Goal: Check status: Check status

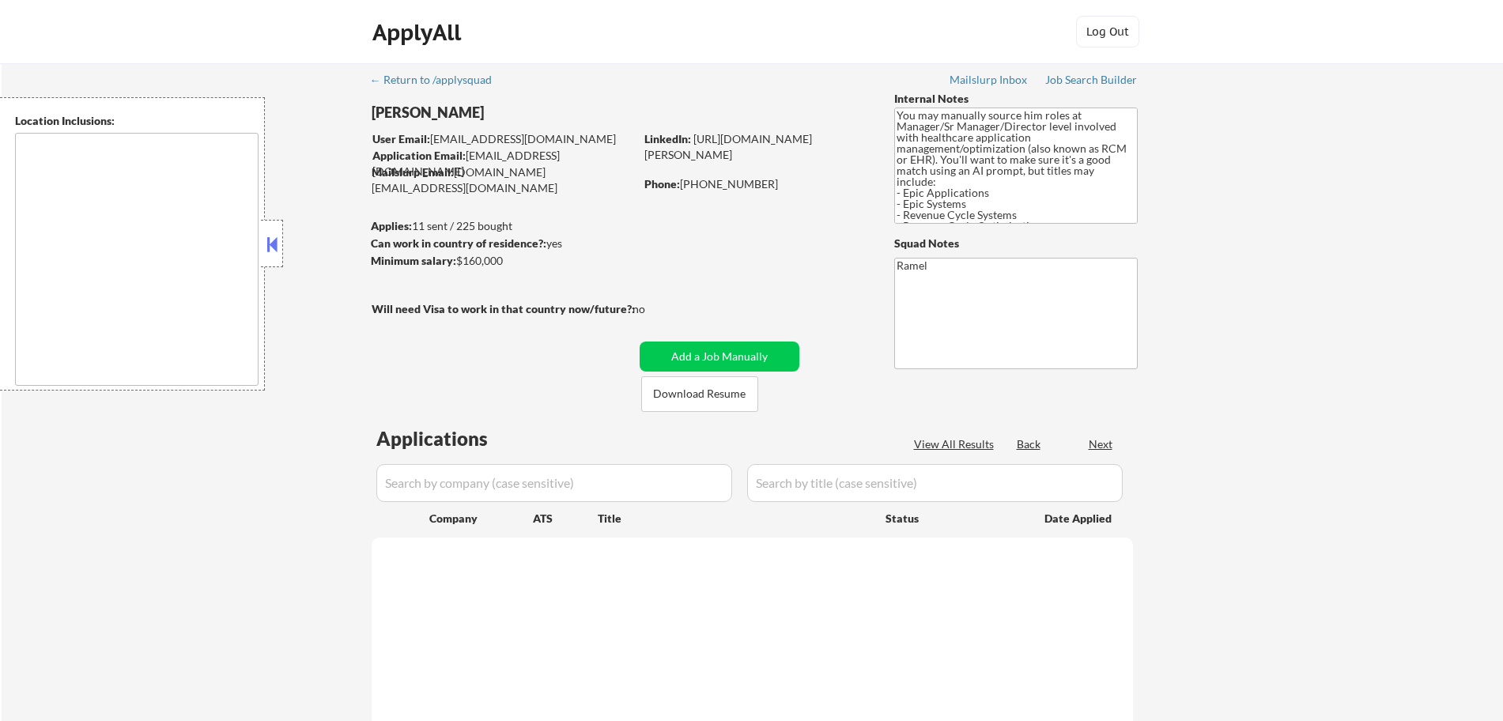
type textarea "Greenville, SC Mauldin, SC Greer, SC Taylors, SC Simpsonville, SC Travelers Res…"
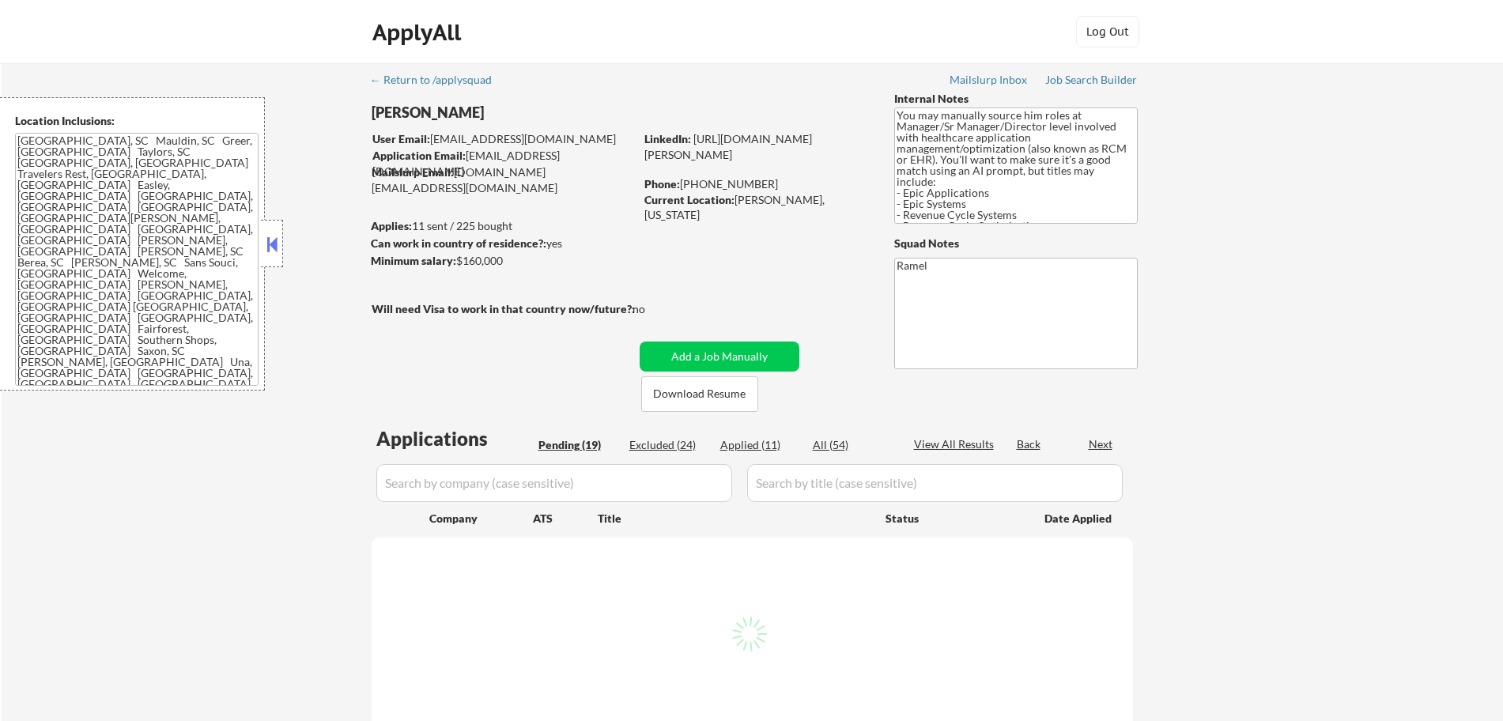
select select ""pending""
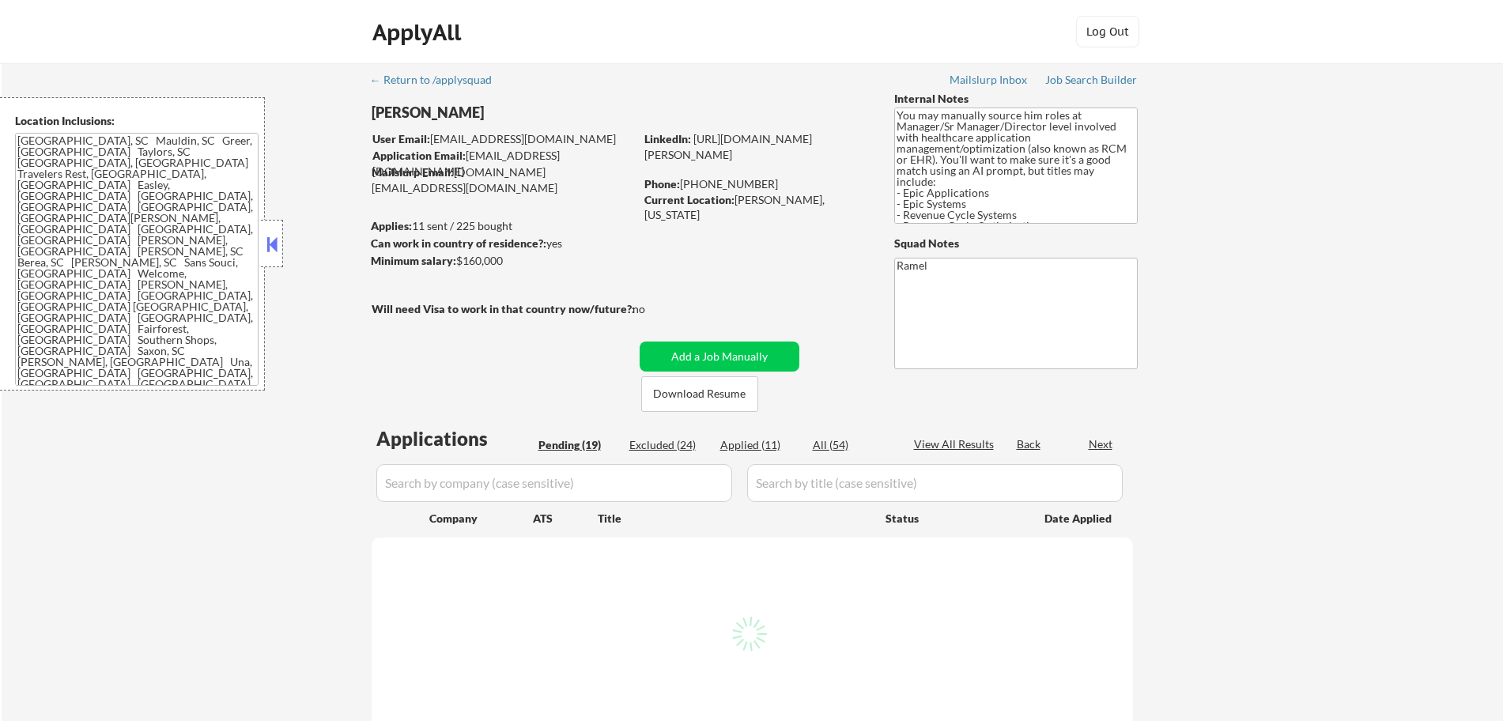
select select ""pending""
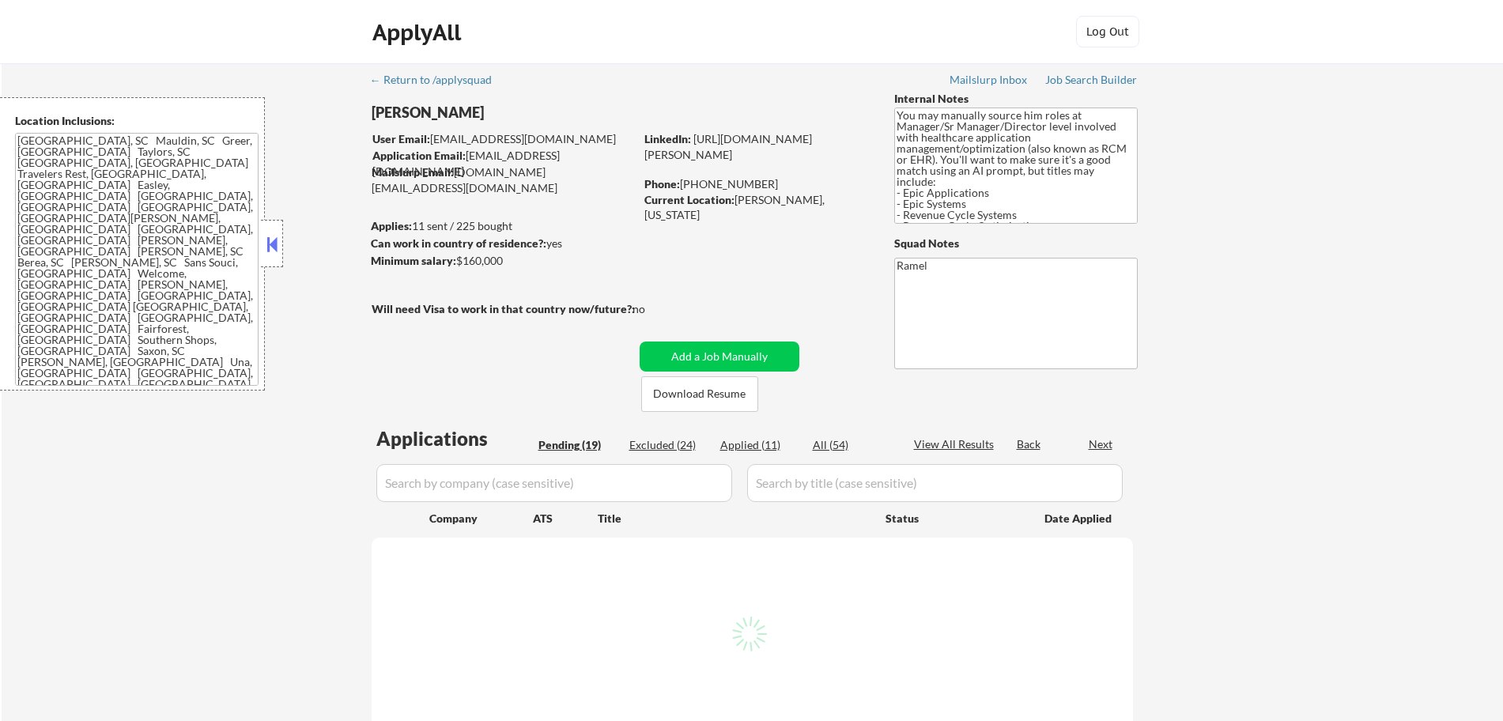
select select ""pending""
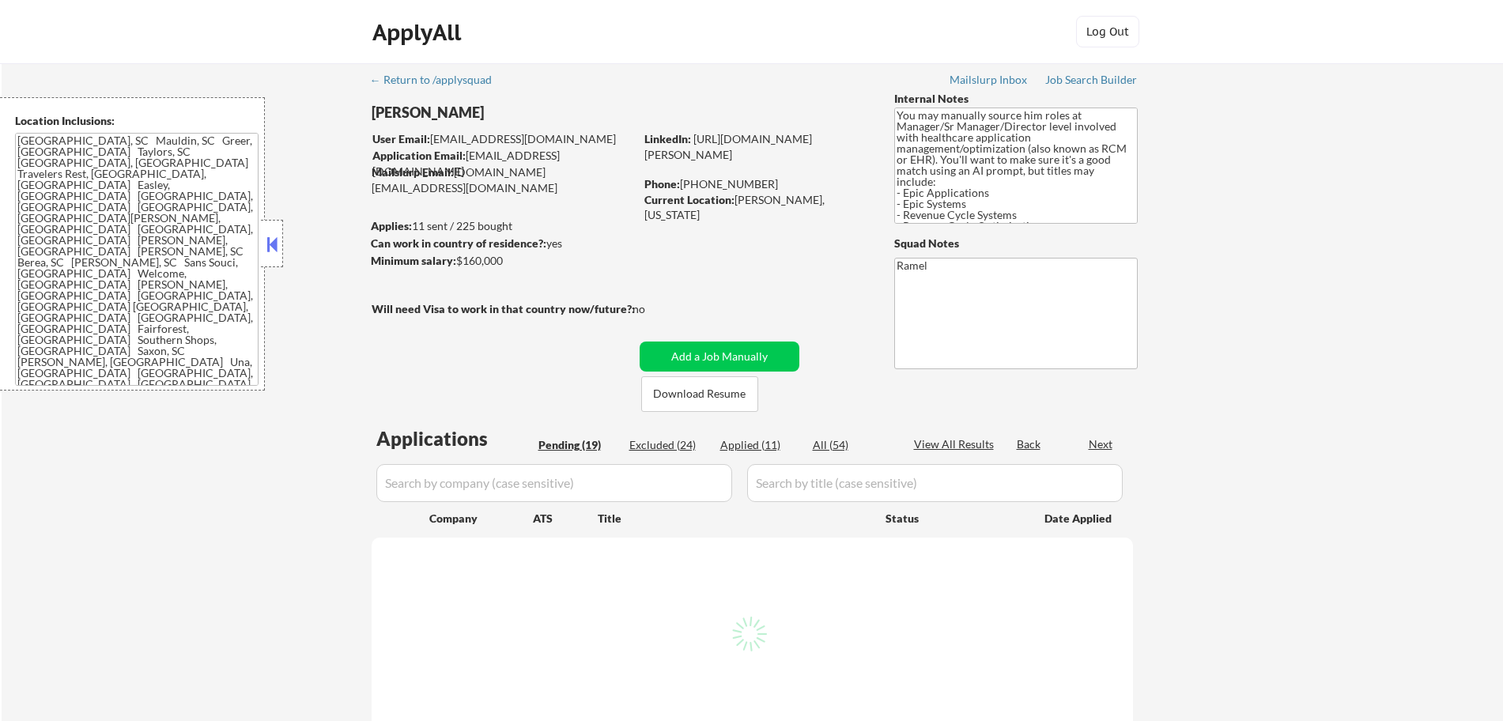
select select ""pending""
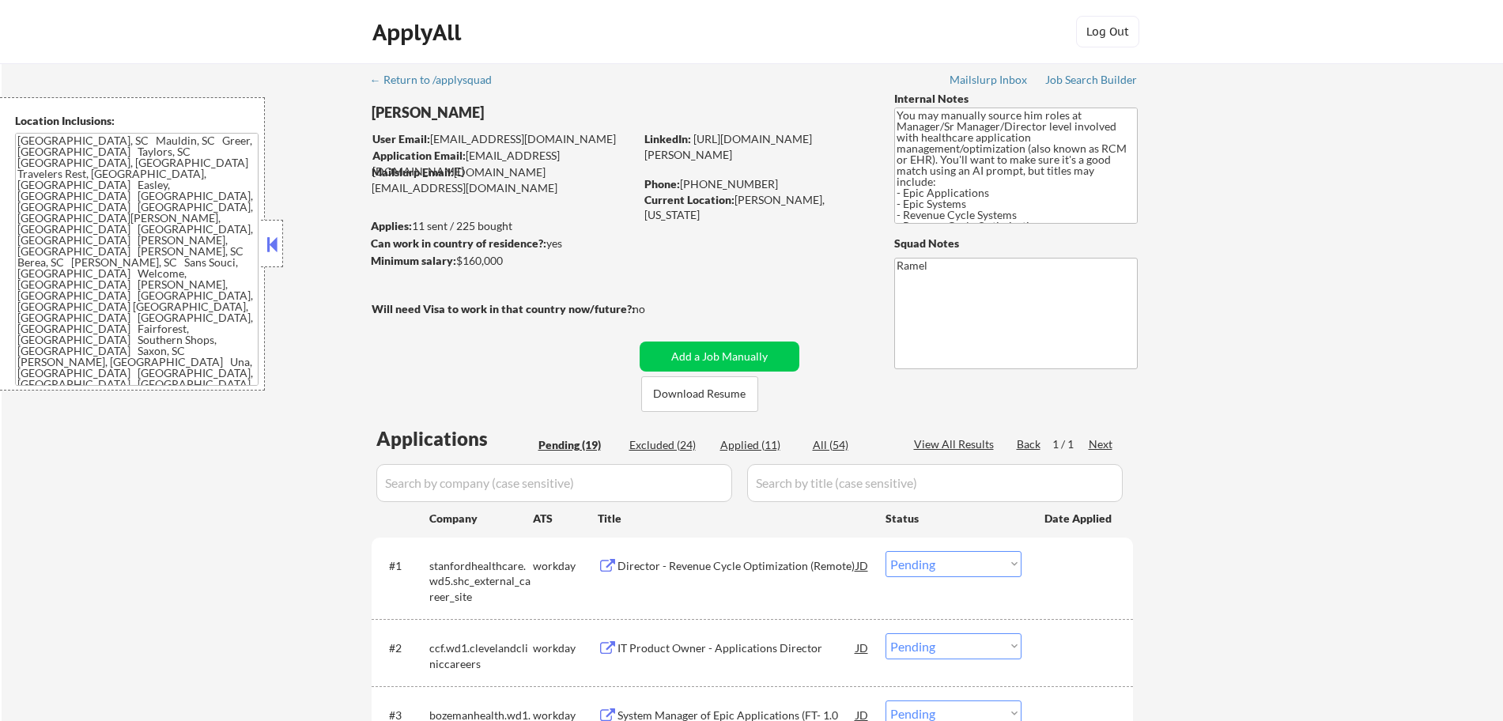
click at [735, 444] on div "Applied (11)" at bounding box center [759, 445] width 79 height 16
select select ""applied""
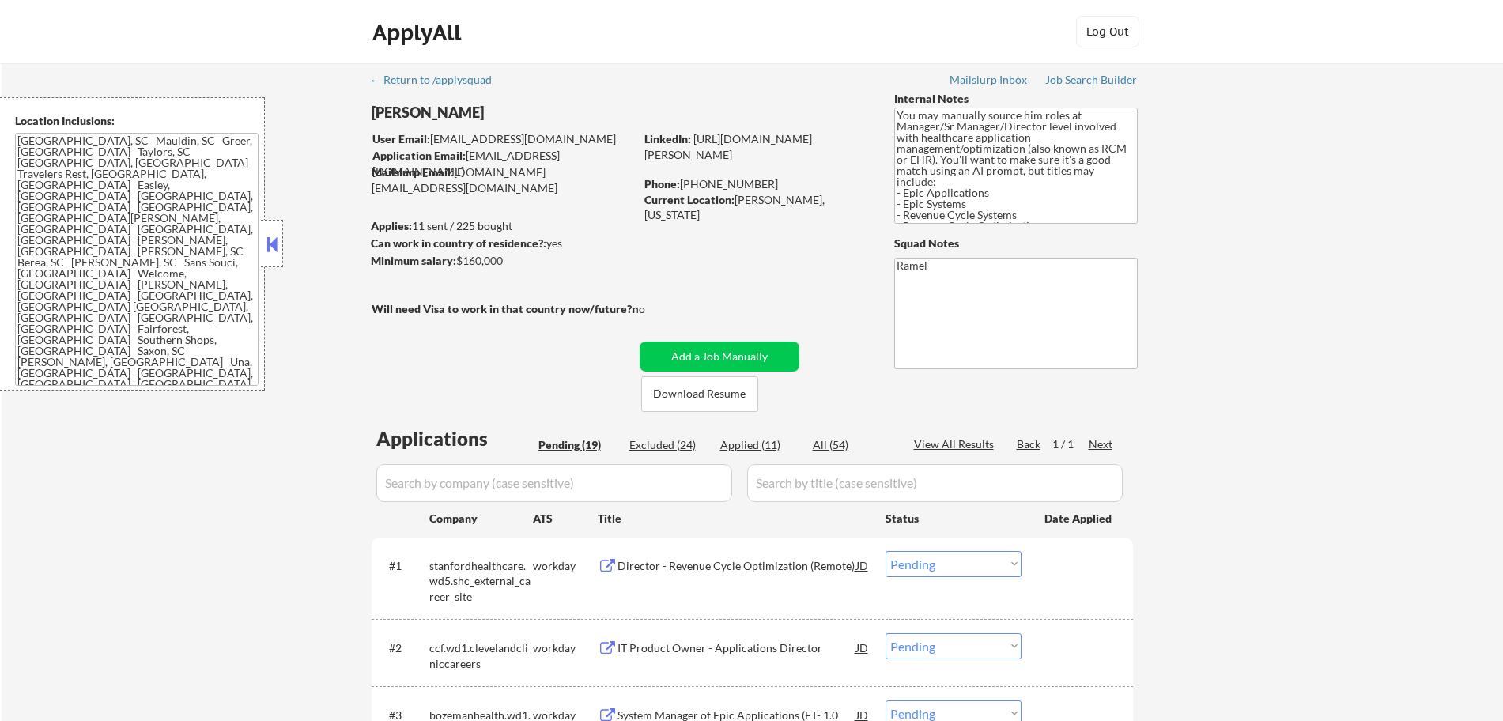
select select ""applied""
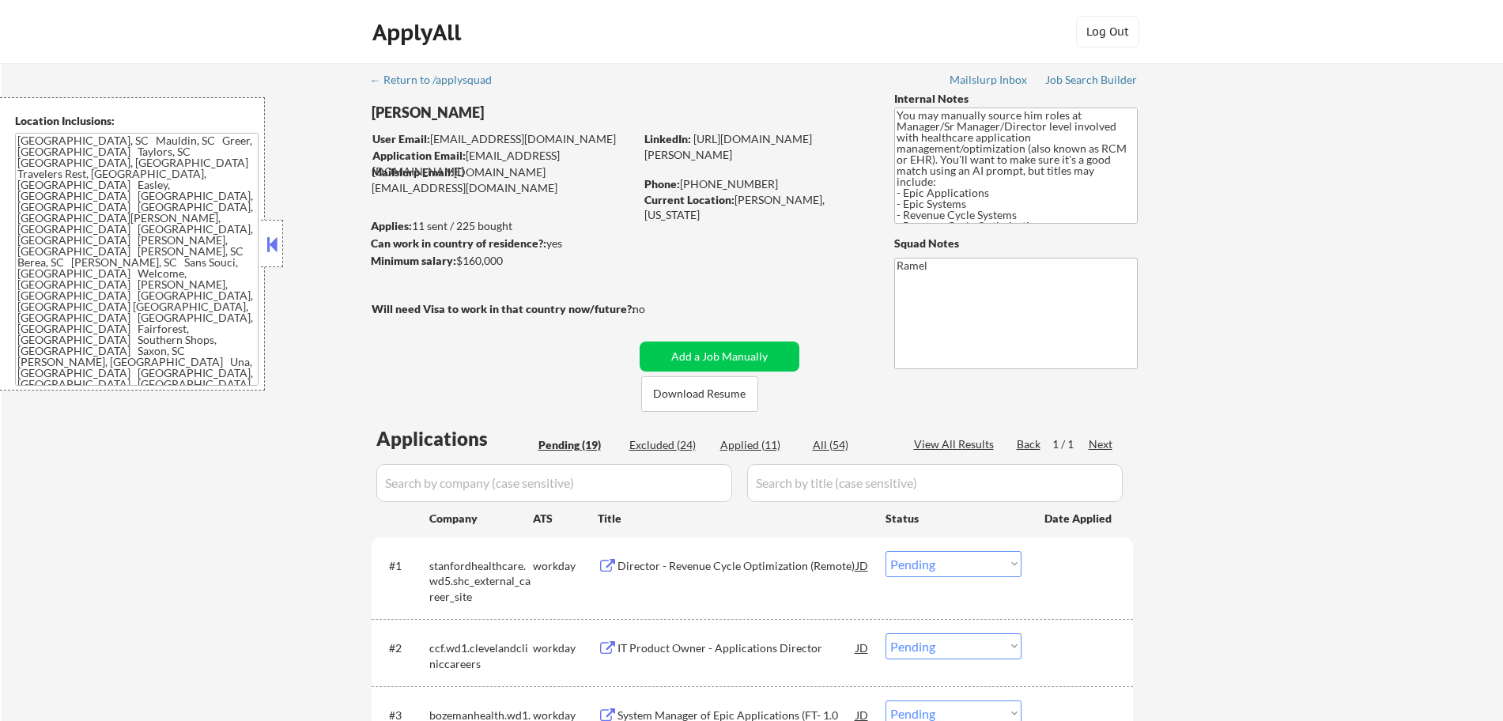
select select ""applied""
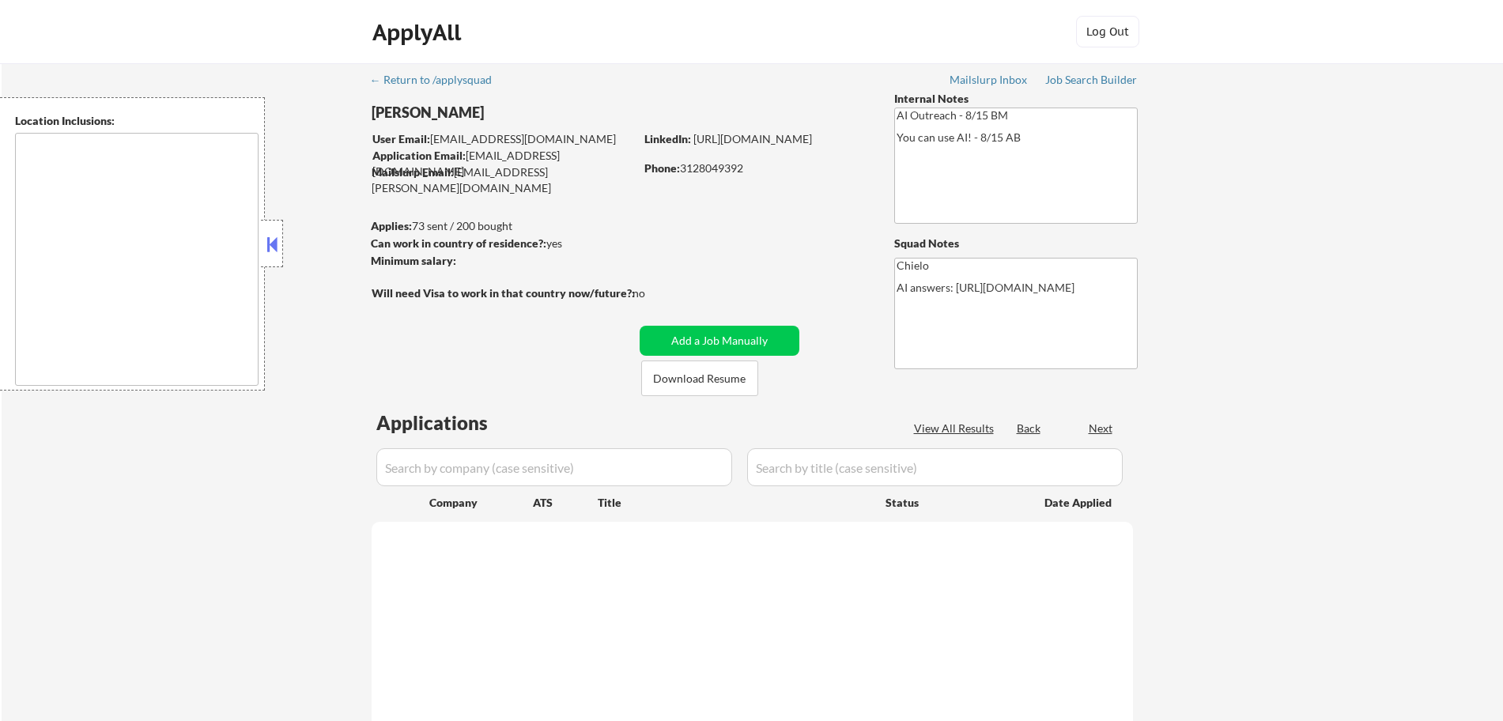
type textarea "[US_STATE][GEOGRAPHIC_DATA], [GEOGRAPHIC_DATA][US_STATE], [GEOGRAPHIC_DATA] [GE…"
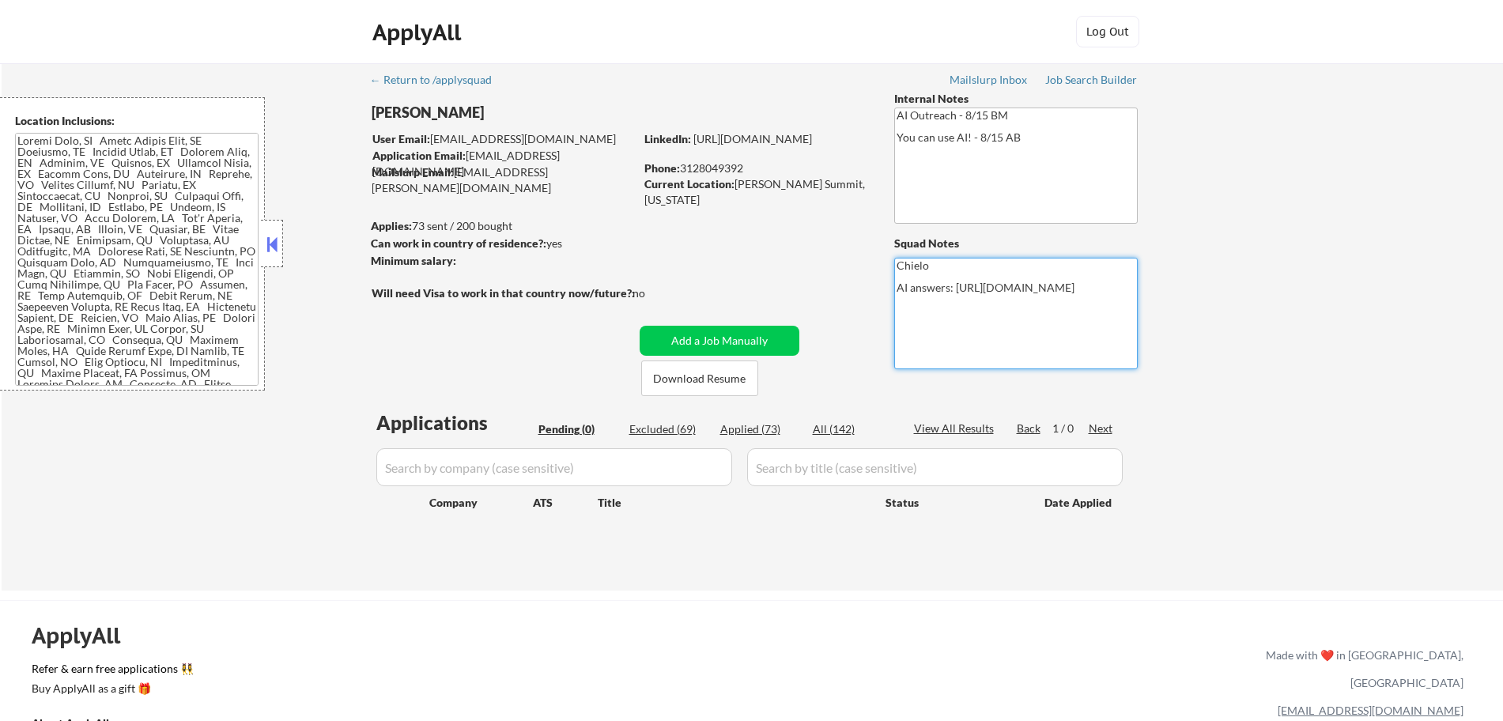
drag, startPoint x: 1004, startPoint y: 326, endPoint x: 891, endPoint y: 303, distance: 115.4
click at [891, 303] on div "← Return to /applysquad Mailslurp Inbox Job Search Builder [PERSON_NAME] User E…" at bounding box center [752, 320] width 789 height 515
